Goal: Information Seeking & Learning: Learn about a topic

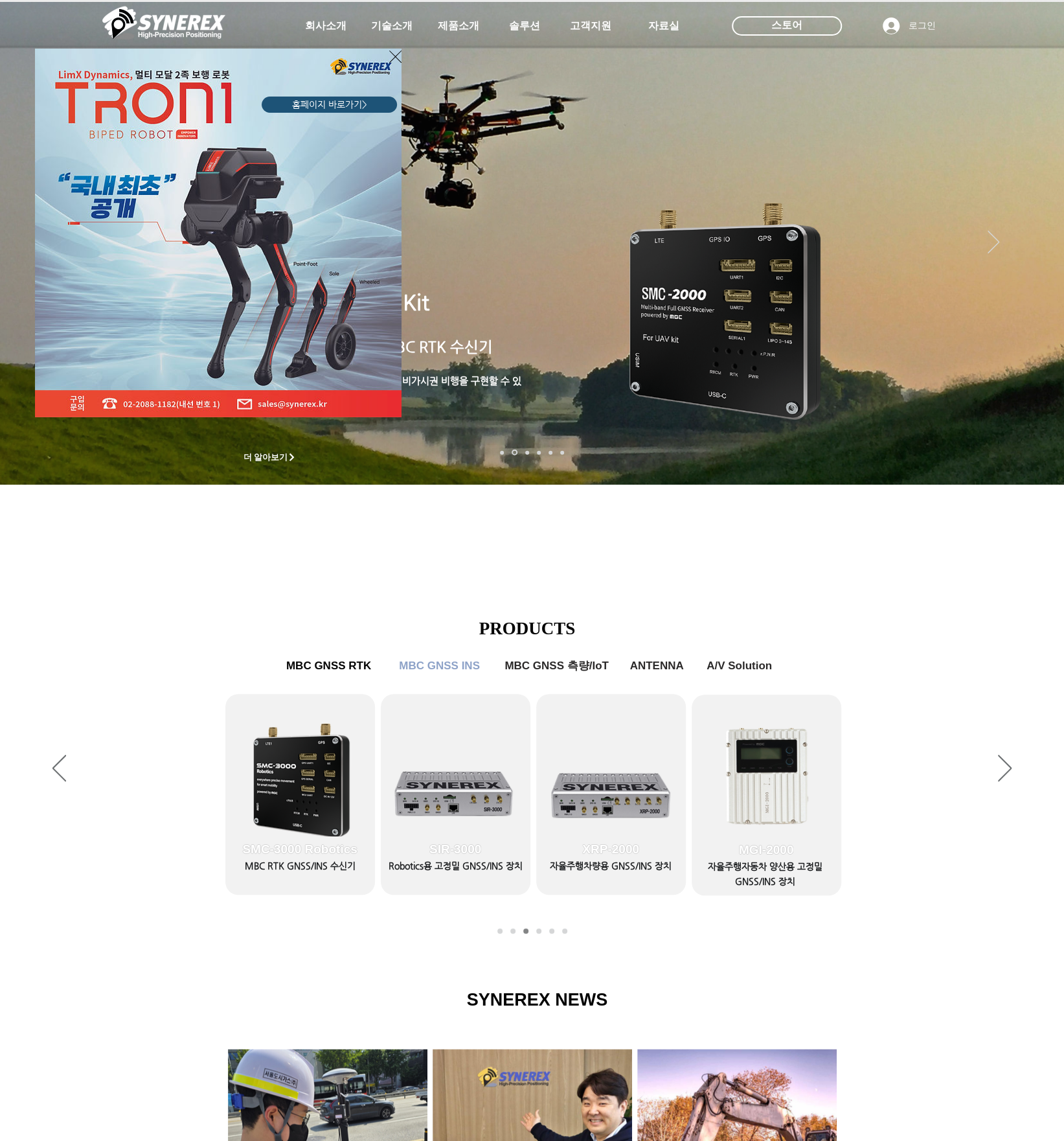
drag, startPoint x: 718, startPoint y: 595, endPoint x: 709, endPoint y: 608, distance: 15.8
click at [714, 607] on div "LimX Dinamics" at bounding box center [532, 570] width 1064 height 1141
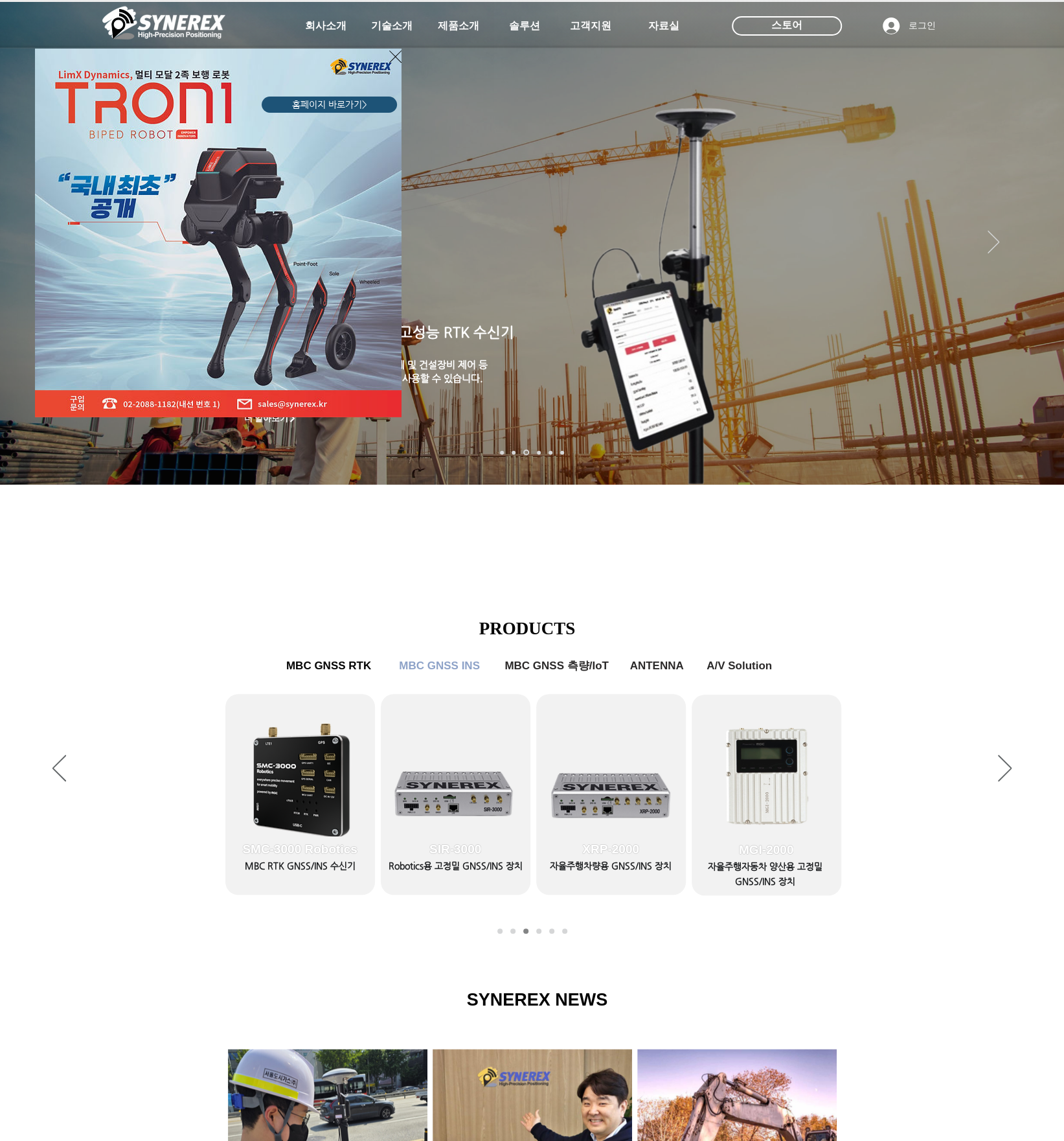
click at [1035, 765] on div "LimX Dinamics" at bounding box center [532, 570] width 1064 height 1141
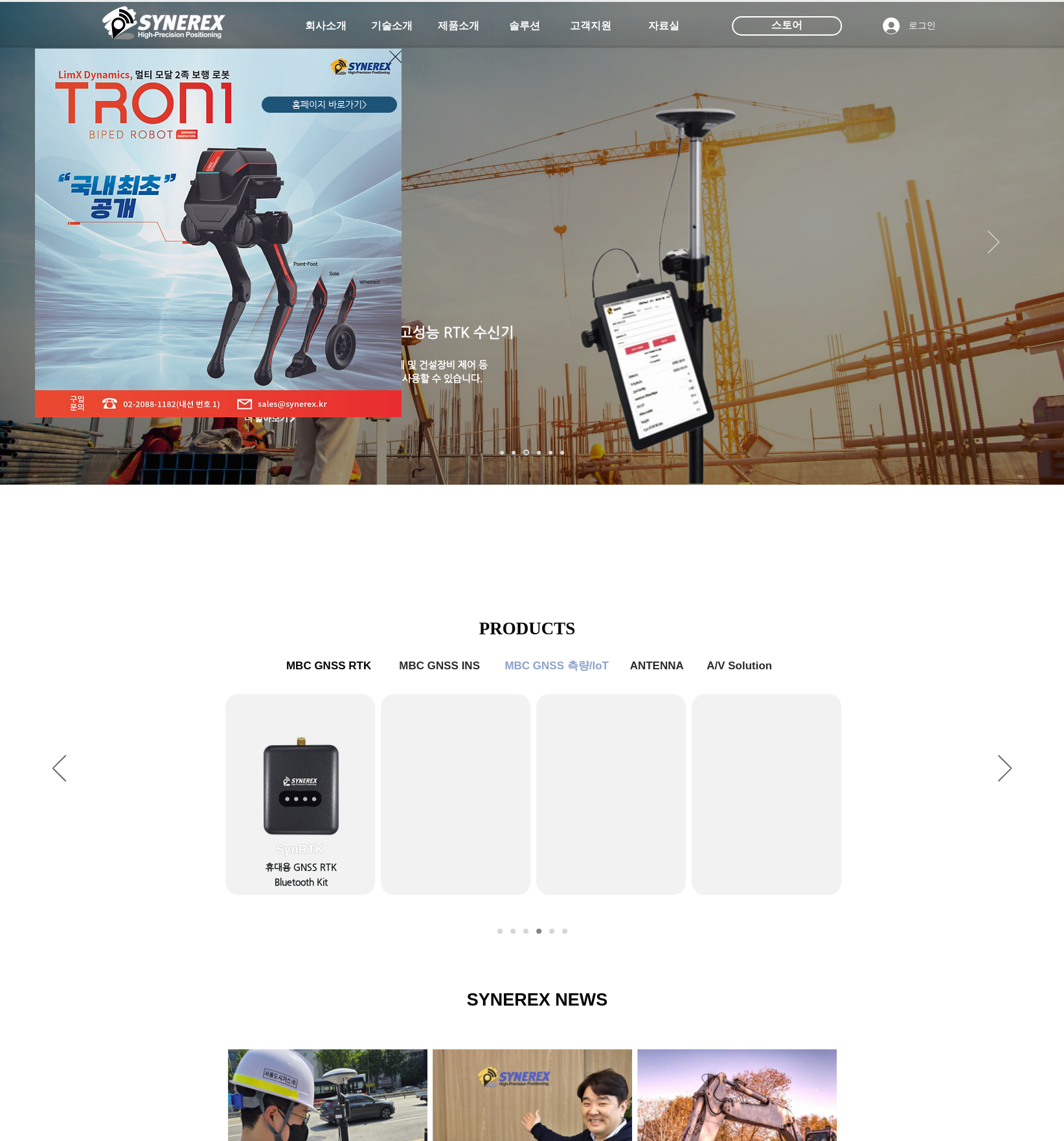
click at [925, 598] on div "LimX Dinamics" at bounding box center [532, 570] width 1064 height 1141
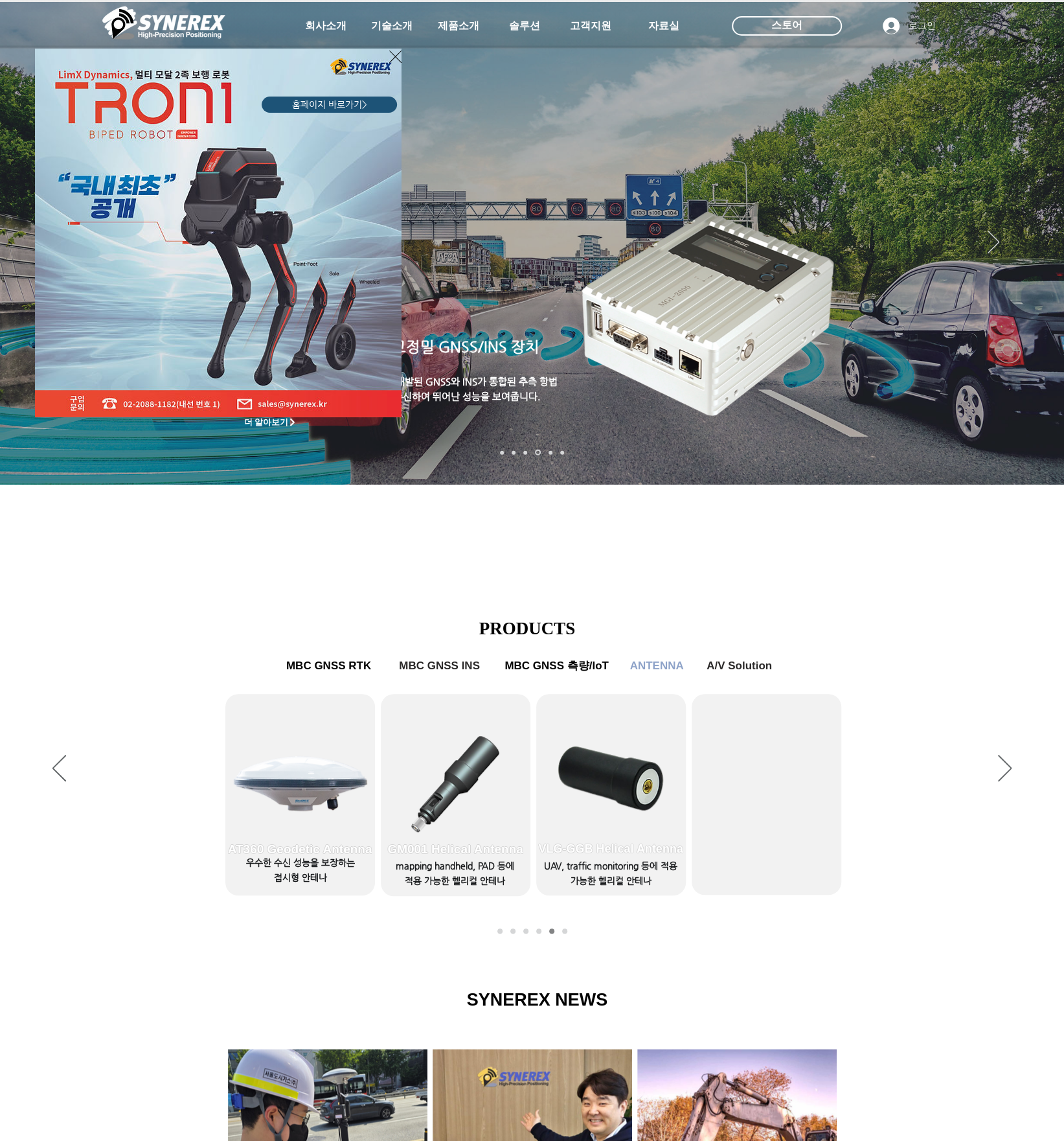
click at [390, 55] on icon "사이트로 돌아가기" at bounding box center [395, 56] width 12 height 16
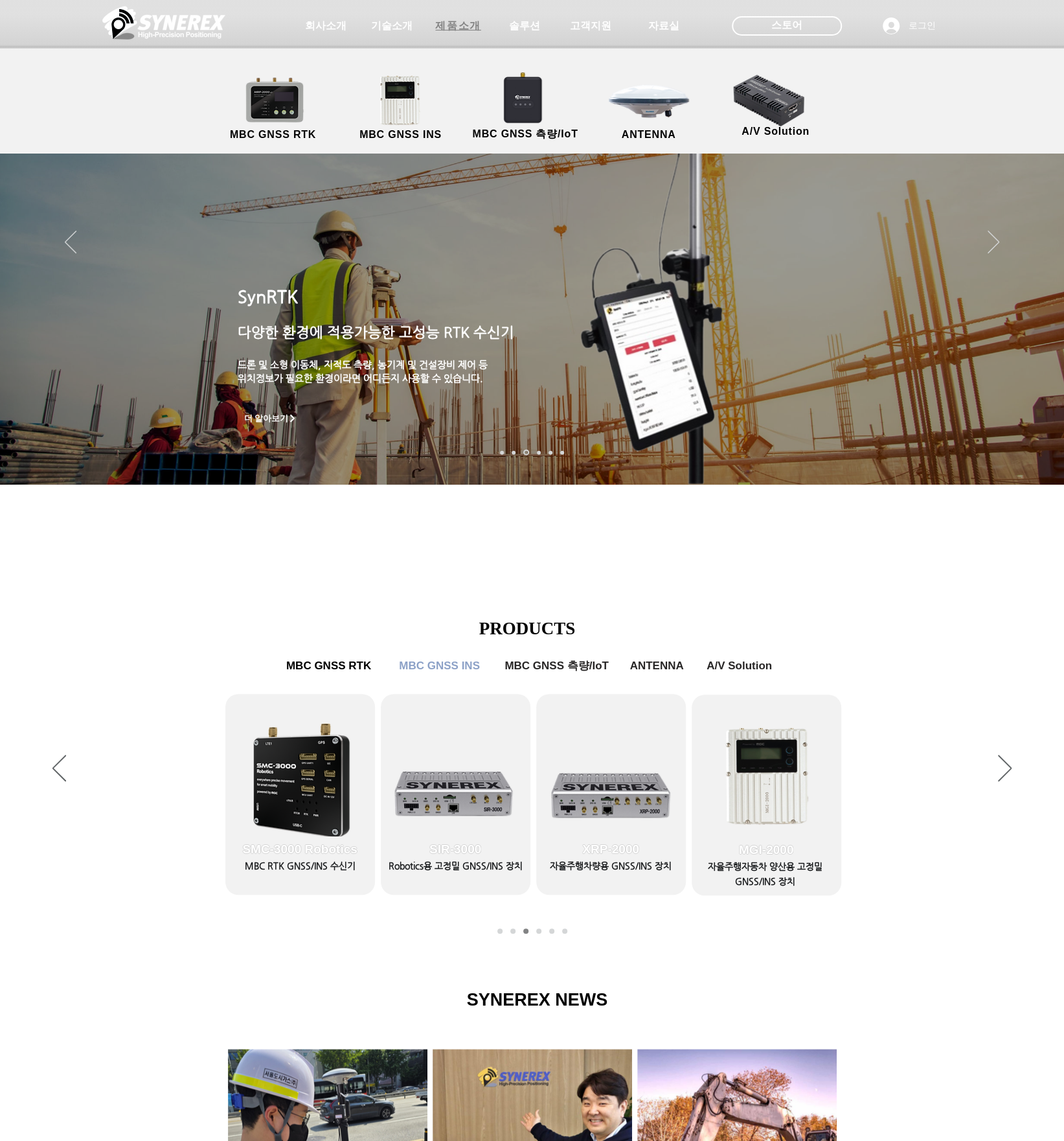
click at [460, 24] on span "제품소개" at bounding box center [457, 26] width 45 height 13
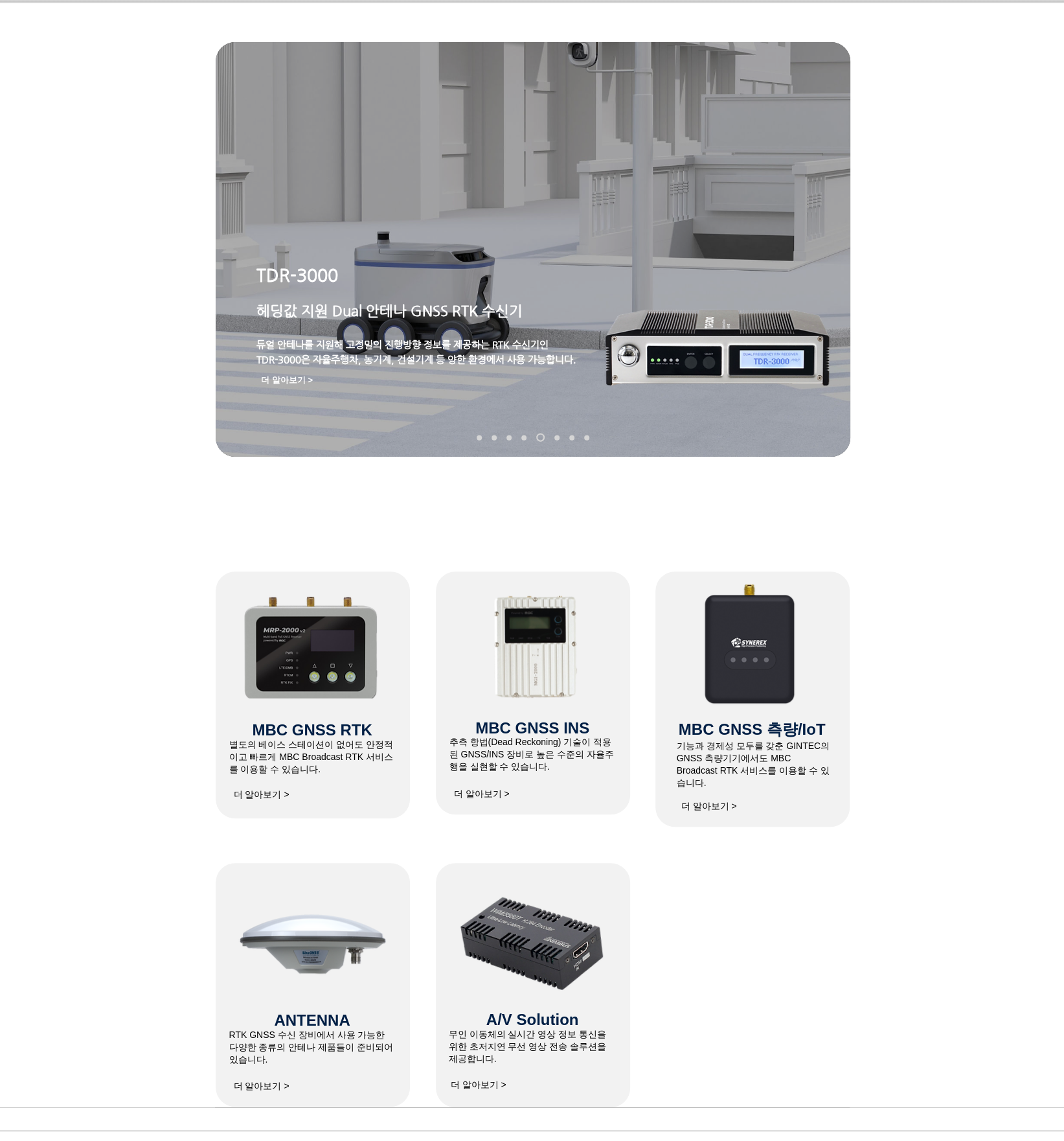
scroll to position [65, 0]
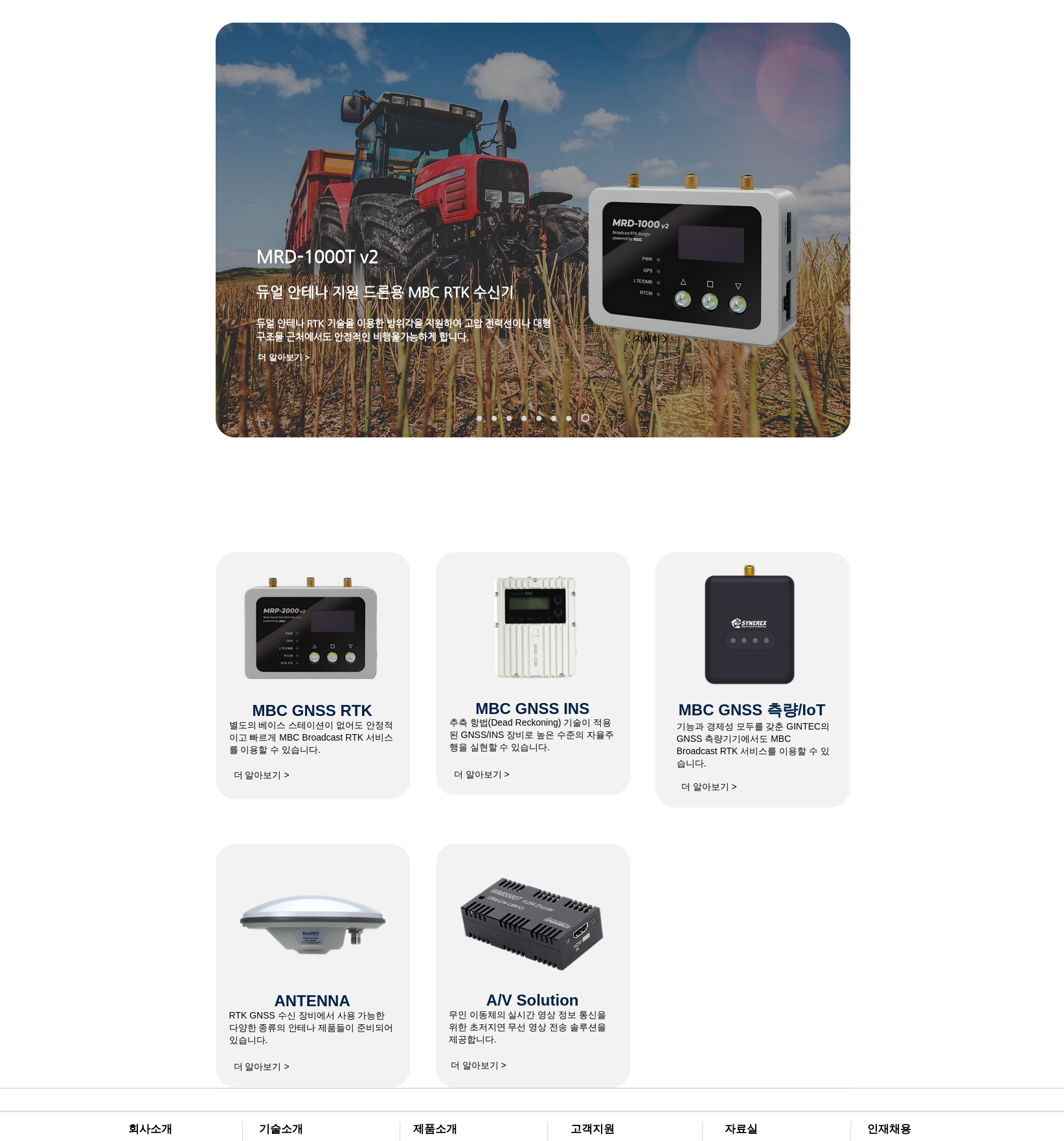
click at [715, 781] on span "더 알아보기 >" at bounding box center [709, 787] width 56 height 12
